Goal: Task Accomplishment & Management: Use online tool/utility

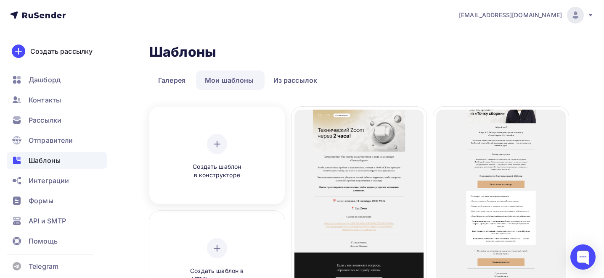
scroll to position [67, 0]
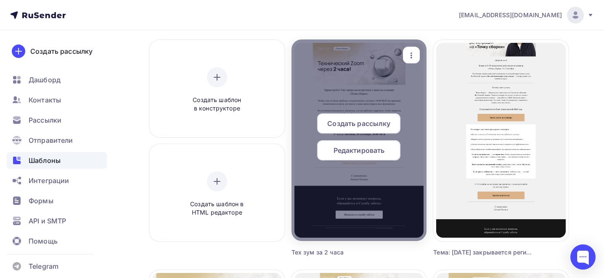
click at [409, 50] on icon "button" at bounding box center [411, 55] width 10 height 10
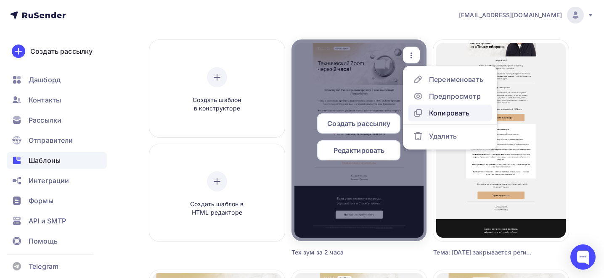
click at [440, 108] on div "Копировать" at bounding box center [449, 113] width 40 height 10
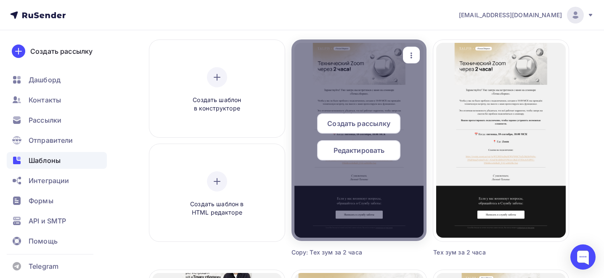
click at [408, 54] on icon "button" at bounding box center [411, 55] width 10 height 10
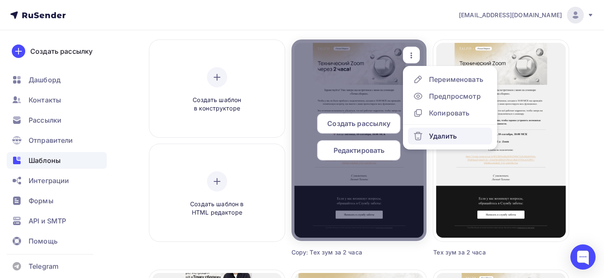
click at [425, 135] on div "Удалить" at bounding box center [435, 136] width 44 height 10
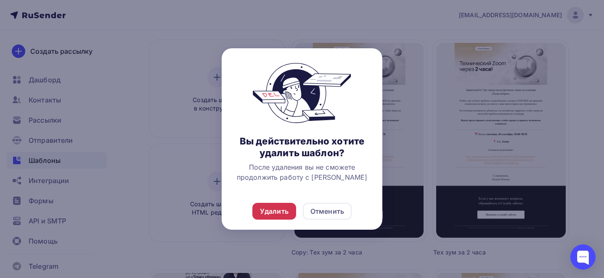
click at [283, 212] on div "Удалить" at bounding box center [274, 212] width 29 height 10
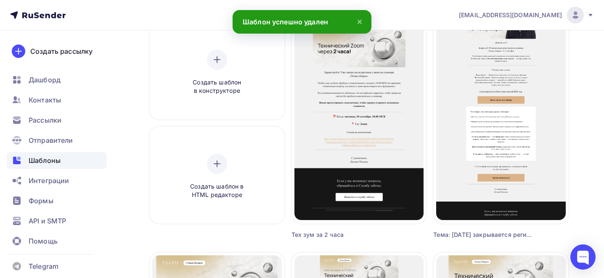
scroll to position [87, 0]
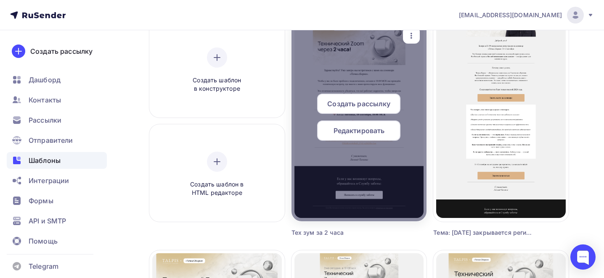
click at [326, 147] on div "Создать рассылку Редактировать" at bounding box center [358, 121] width 135 height 54
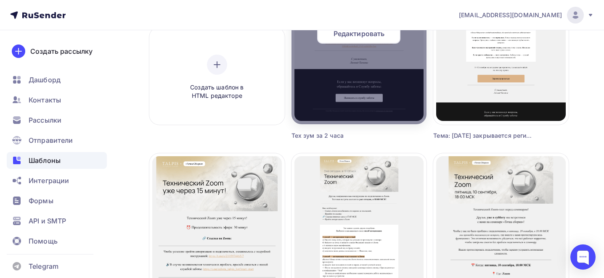
scroll to position [233, 0]
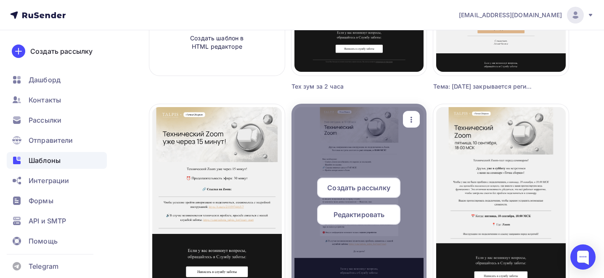
click at [411, 121] on icon "button" at bounding box center [411, 120] width 10 height 10
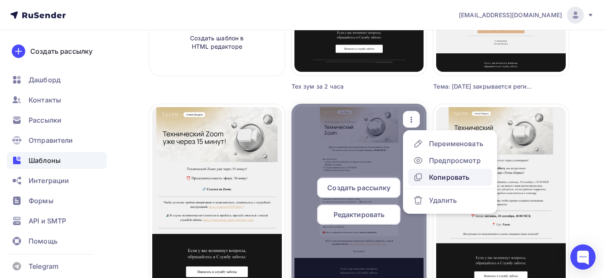
click at [435, 175] on div "Копировать" at bounding box center [449, 177] width 40 height 10
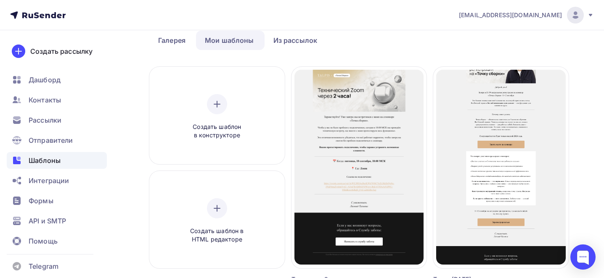
scroll to position [37, 0]
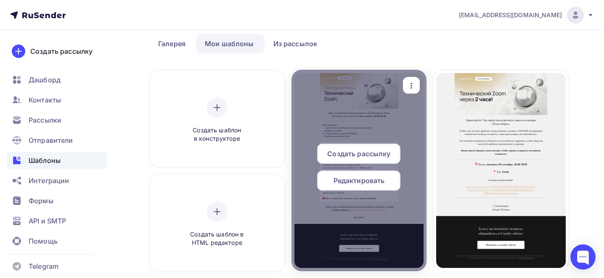
click at [412, 85] on icon "button" at bounding box center [412, 86] width 2 height 6
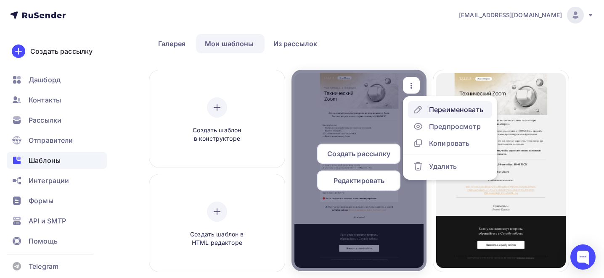
click at [431, 108] on div "Переименовать" at bounding box center [456, 110] width 54 height 10
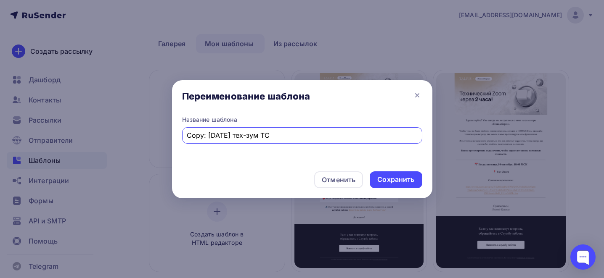
click at [284, 139] on input "Copy: [DATE] тех-зум ТС" at bounding box center [302, 135] width 231 height 10
paste input "Тема: Технический Zoom через час: инструкция по подключению"
type input "Тема: Технический Zoom через час: инструкция по подключению"
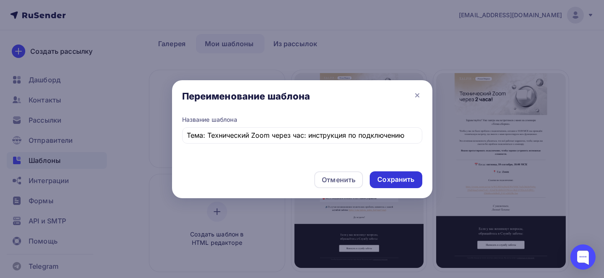
click at [411, 178] on div "Сохранить" at bounding box center [395, 180] width 37 height 10
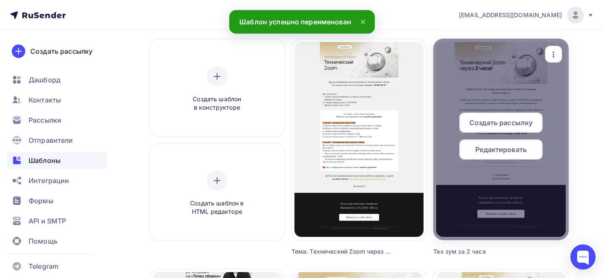
scroll to position [66, 0]
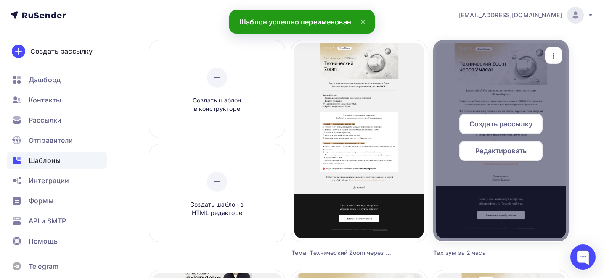
click at [554, 58] on icon "button" at bounding box center [554, 56] width 2 height 6
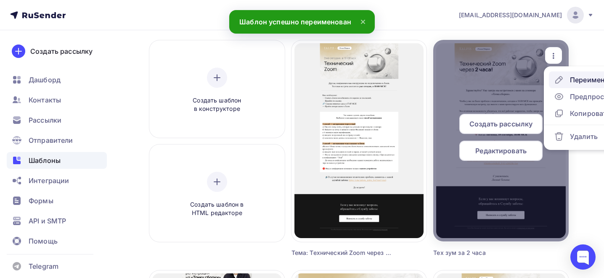
click at [561, 78] on icon at bounding box center [559, 80] width 10 height 10
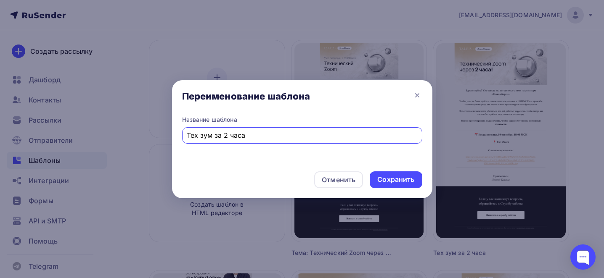
click at [250, 139] on input "Тех зум за 2 часа" at bounding box center [302, 135] width 231 height 10
paste input "ма: Технический Zoom-тест через"
type input "Тема: Технический Zoom-тест через 2 часа"
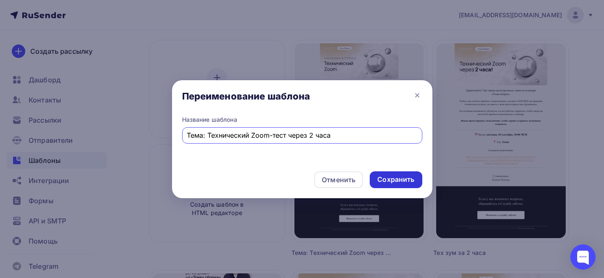
click at [394, 183] on div "Сохранить" at bounding box center [395, 180] width 37 height 10
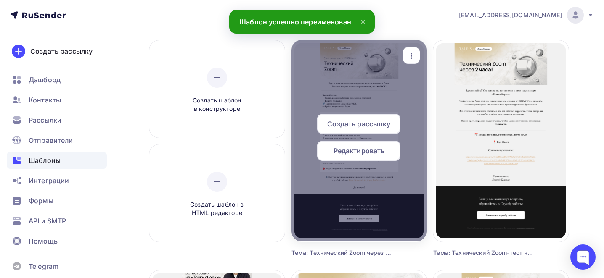
click at [344, 149] on span "Редактировать" at bounding box center [359, 151] width 51 height 10
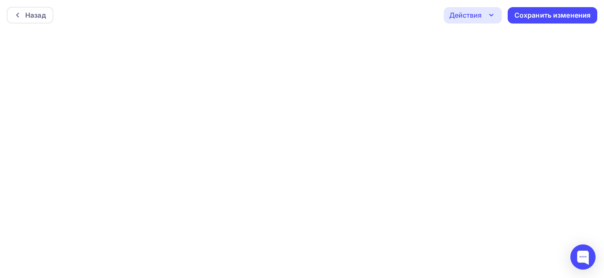
click at [483, 16] on div "Действия" at bounding box center [473, 15] width 58 height 16
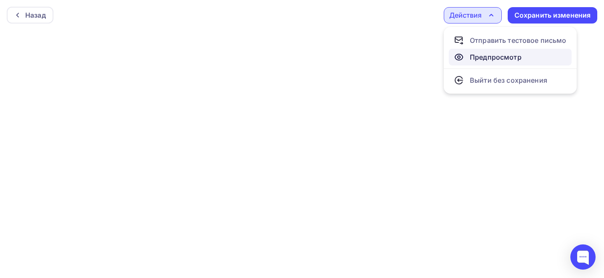
click at [481, 58] on div "Предпросмотр" at bounding box center [496, 57] width 52 height 10
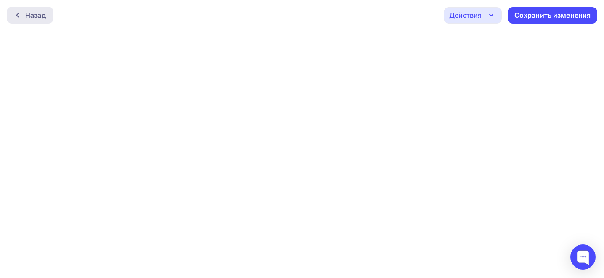
click at [26, 19] on div "Назад" at bounding box center [35, 15] width 21 height 10
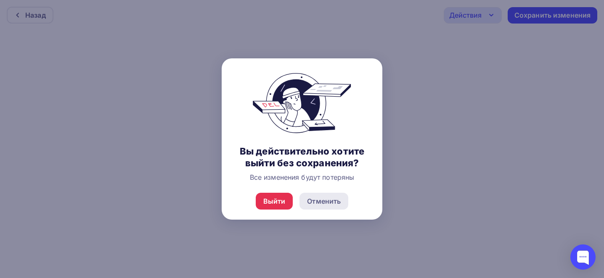
click at [325, 200] on div "Отменить" at bounding box center [324, 201] width 34 height 10
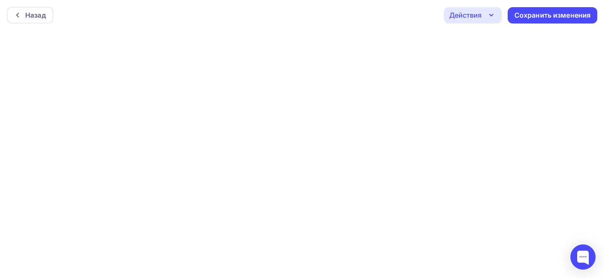
click at [486, 19] on icon "button" at bounding box center [491, 15] width 10 height 10
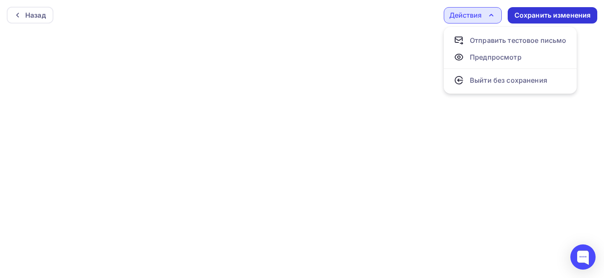
click at [552, 11] on div "Сохранить изменения" at bounding box center [552, 16] width 77 height 10
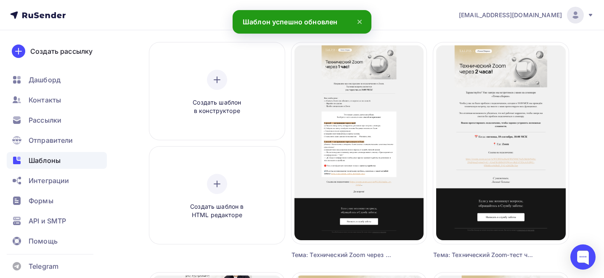
scroll to position [70, 0]
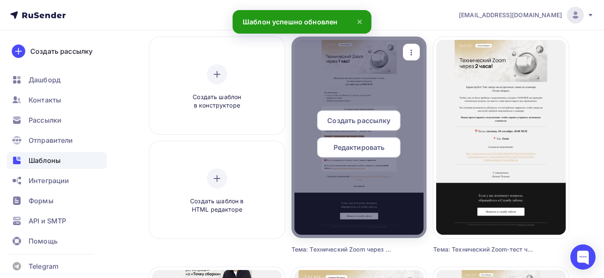
click at [363, 146] on span "Редактировать" at bounding box center [359, 148] width 51 height 10
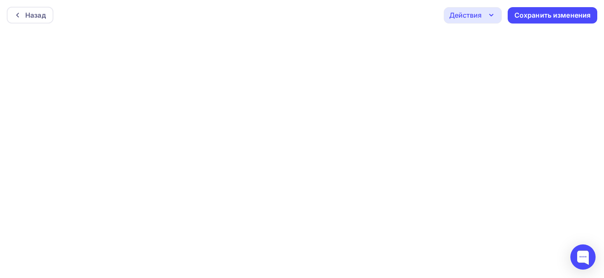
click at [486, 14] on icon "button" at bounding box center [491, 15] width 10 height 10
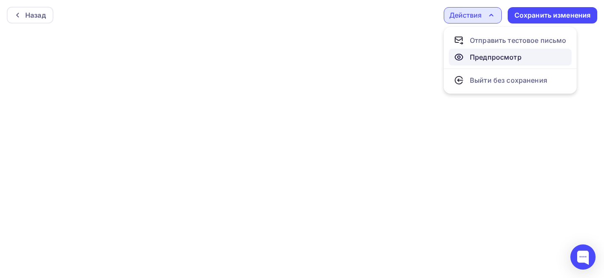
click at [476, 57] on div "Предпросмотр" at bounding box center [496, 57] width 52 height 10
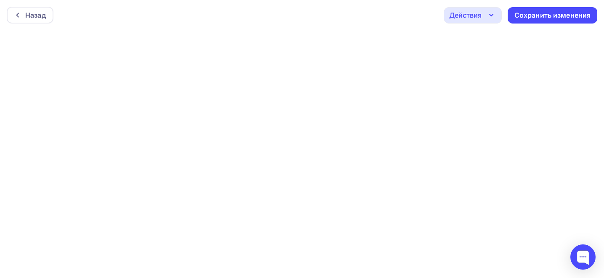
scroll to position [2, 0]
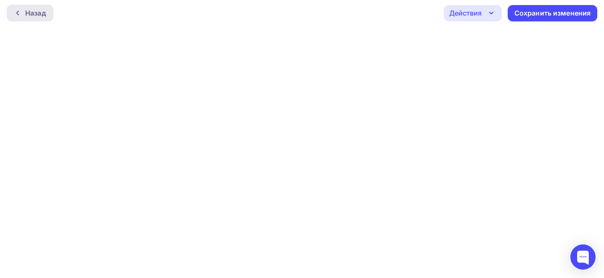
click at [48, 16] on div "Назад" at bounding box center [30, 13] width 47 height 17
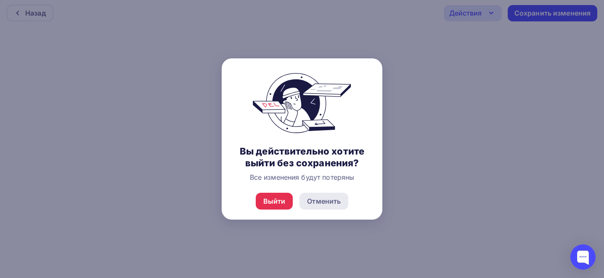
click at [319, 201] on div "Отменить" at bounding box center [324, 201] width 34 height 10
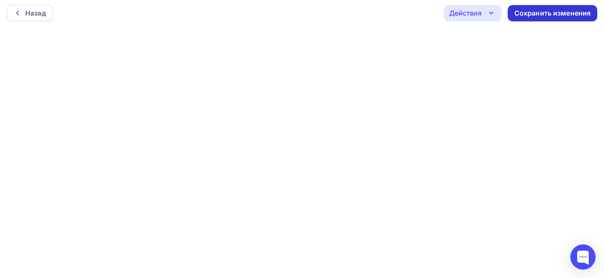
click at [535, 12] on div "Сохранить изменения" at bounding box center [552, 13] width 77 height 10
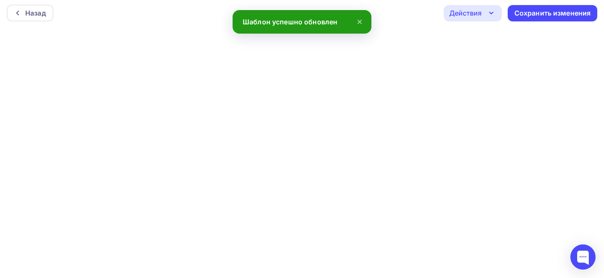
click at [454, 21] on div "Действия" at bounding box center [473, 13] width 58 height 16
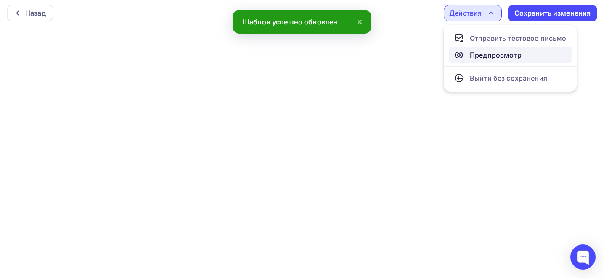
click at [472, 56] on div "Предпросмотр" at bounding box center [496, 55] width 52 height 10
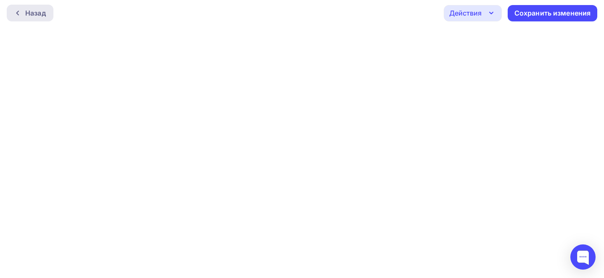
click at [46, 11] on div "Назад" at bounding box center [35, 13] width 21 height 10
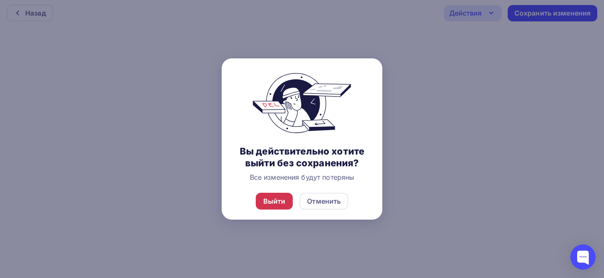
click at [270, 201] on div "Выйти" at bounding box center [274, 201] width 22 height 10
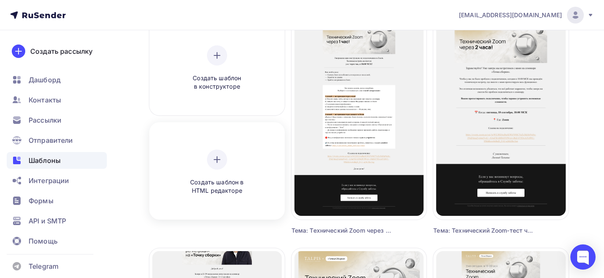
scroll to position [93, 0]
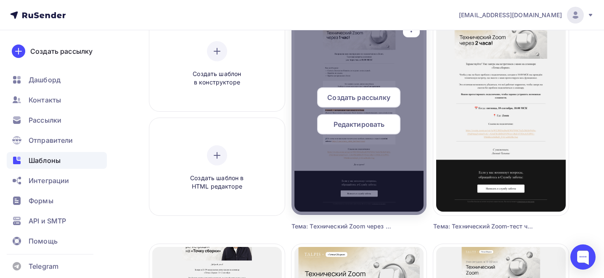
click at [382, 126] on span "Редактировать" at bounding box center [359, 124] width 51 height 10
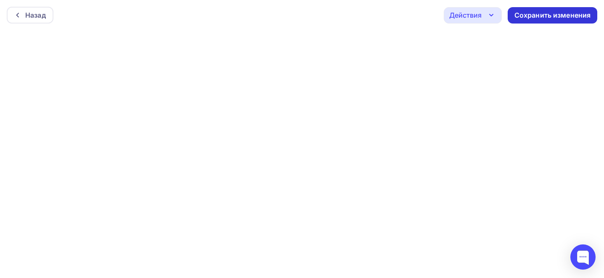
click at [523, 18] on div "Сохранить изменения" at bounding box center [552, 16] width 77 height 10
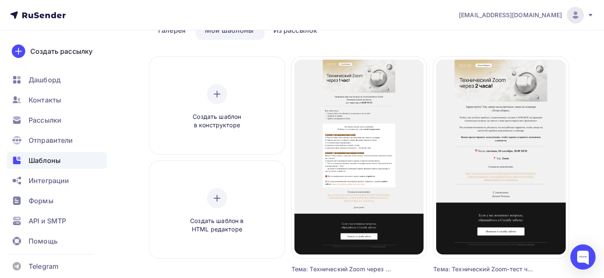
scroll to position [55, 0]
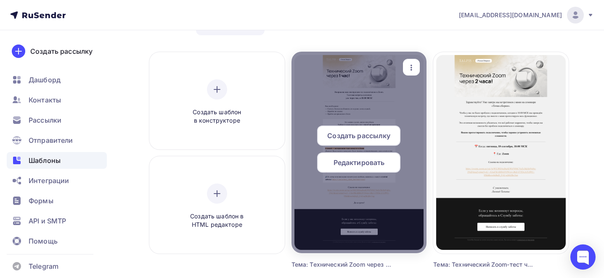
click at [415, 66] on icon "button" at bounding box center [411, 68] width 10 height 10
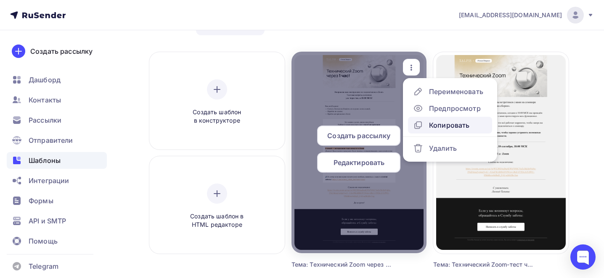
click at [463, 123] on div "Копировать" at bounding box center [449, 125] width 40 height 10
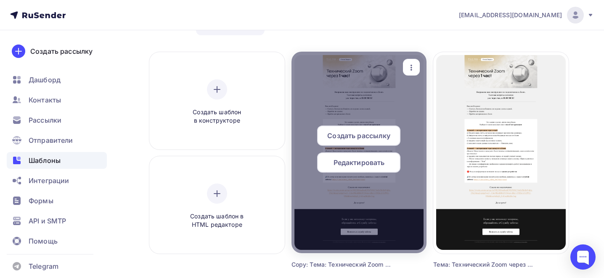
click at [409, 67] on icon "button" at bounding box center [411, 68] width 10 height 10
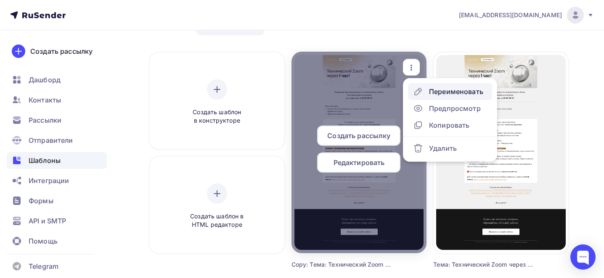
click at [442, 93] on div "Переименовать" at bounding box center [456, 92] width 54 height 10
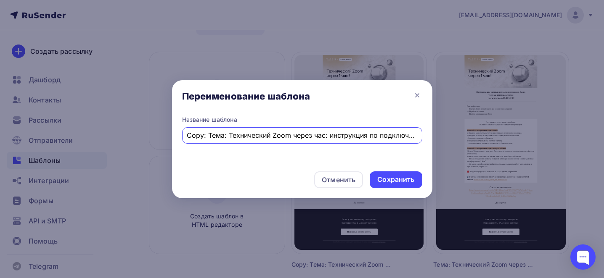
scroll to position [0, 8]
click at [299, 137] on input "Copy: Тема: Технический Zoom через час: инструкция по подключению" at bounding box center [302, 135] width 231 height 10
paste input "Тема: Технический Zoom уже через 15 минут!"
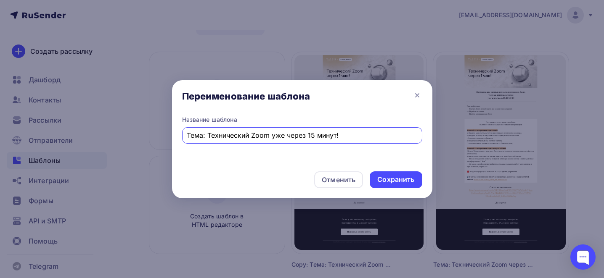
scroll to position [0, 0]
type input "Тема: Технический Zoom уже через 15 минут!"
click at [402, 178] on div "Сохранить" at bounding box center [395, 180] width 37 height 10
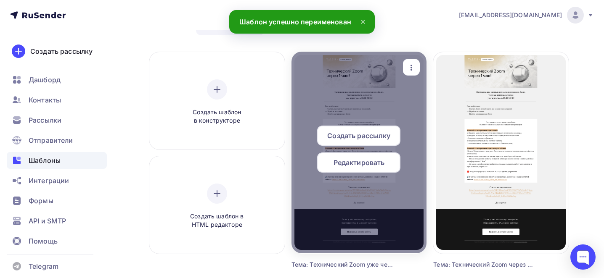
click at [356, 165] on span "Редактировать" at bounding box center [359, 163] width 51 height 10
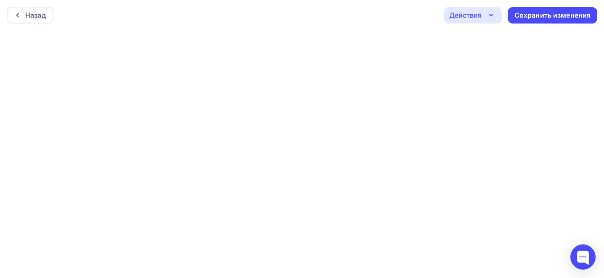
scroll to position [2, 0]
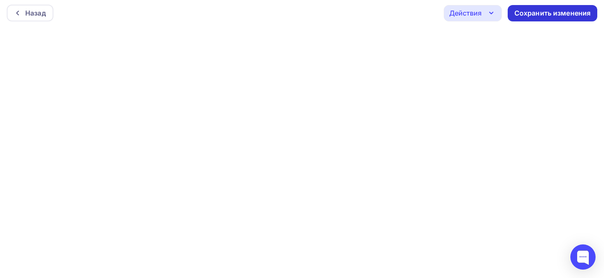
click at [544, 8] on div "Сохранить изменения" at bounding box center [552, 13] width 77 height 10
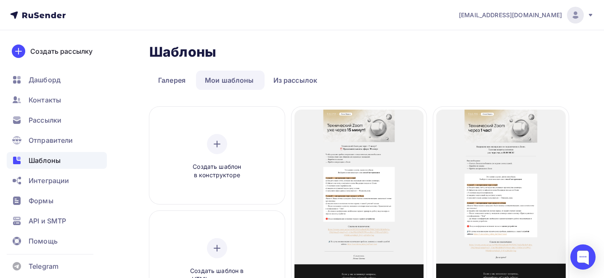
scroll to position [48, 0]
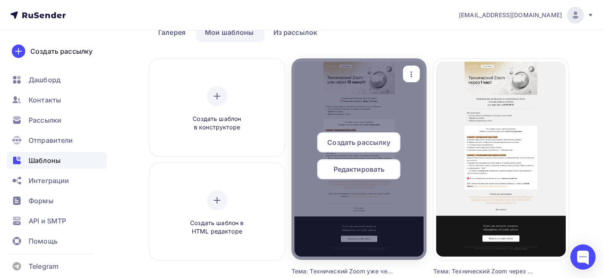
click at [411, 73] on icon "button" at bounding box center [412, 75] width 2 height 6
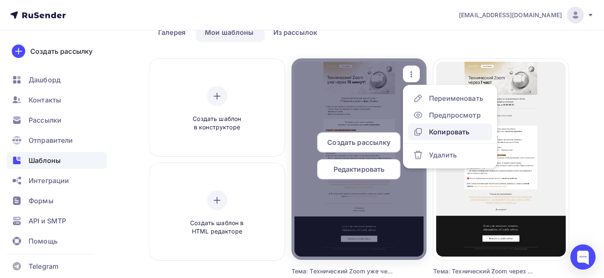
click at [436, 132] on div "Копировать" at bounding box center [449, 132] width 40 height 10
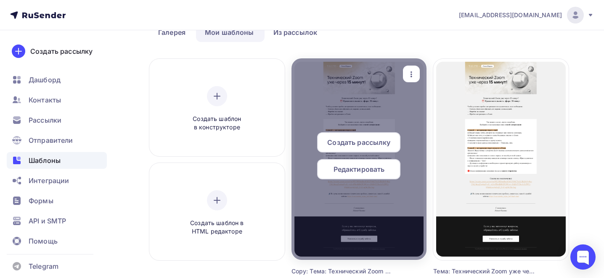
click at [408, 74] on icon "button" at bounding box center [411, 74] width 10 height 10
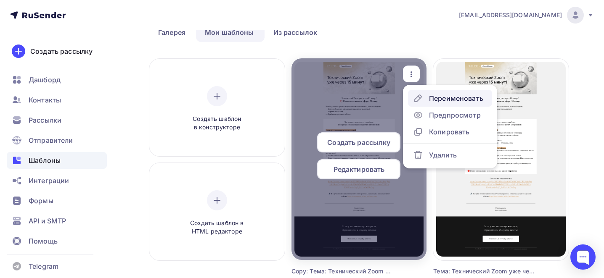
click at [421, 95] on icon at bounding box center [418, 98] width 10 height 10
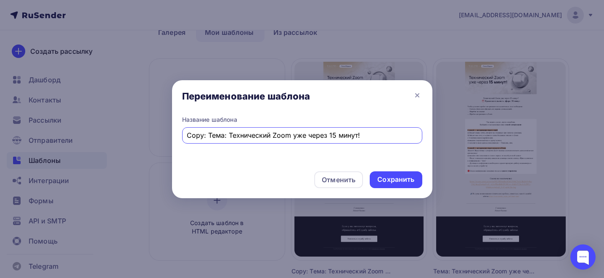
click at [264, 139] on input "Copy: Тема: Технический Zoom уже через 15 минут!" at bounding box center [302, 135] width 231 height 10
paste input "Тема: Технический Zoom начался"
type input "Тема: Технический Zoom начался"
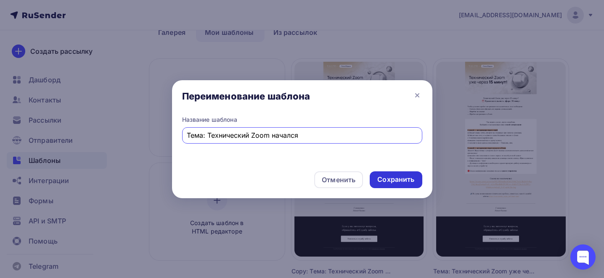
click at [411, 181] on div "Сохранить" at bounding box center [395, 180] width 37 height 10
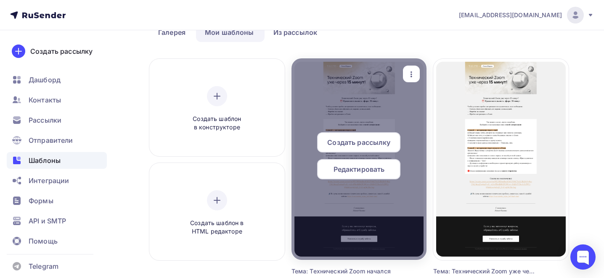
click at [375, 170] on span "Редактировать" at bounding box center [359, 169] width 51 height 10
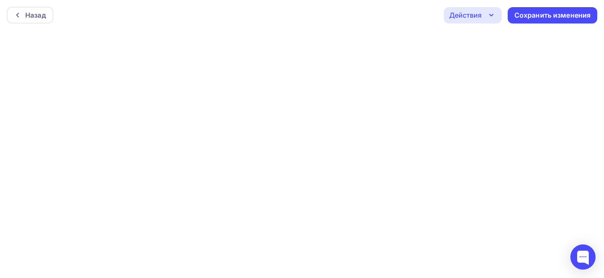
scroll to position [2, 0]
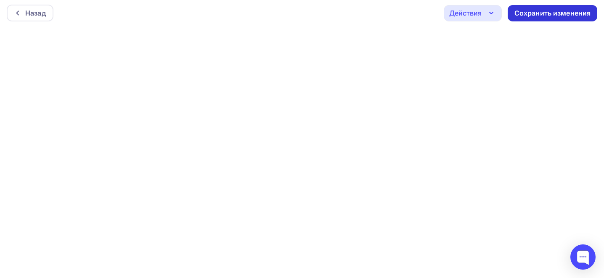
click at [547, 12] on div "Сохранить изменения" at bounding box center [552, 13] width 77 height 10
